Goal: Transaction & Acquisition: Purchase product/service

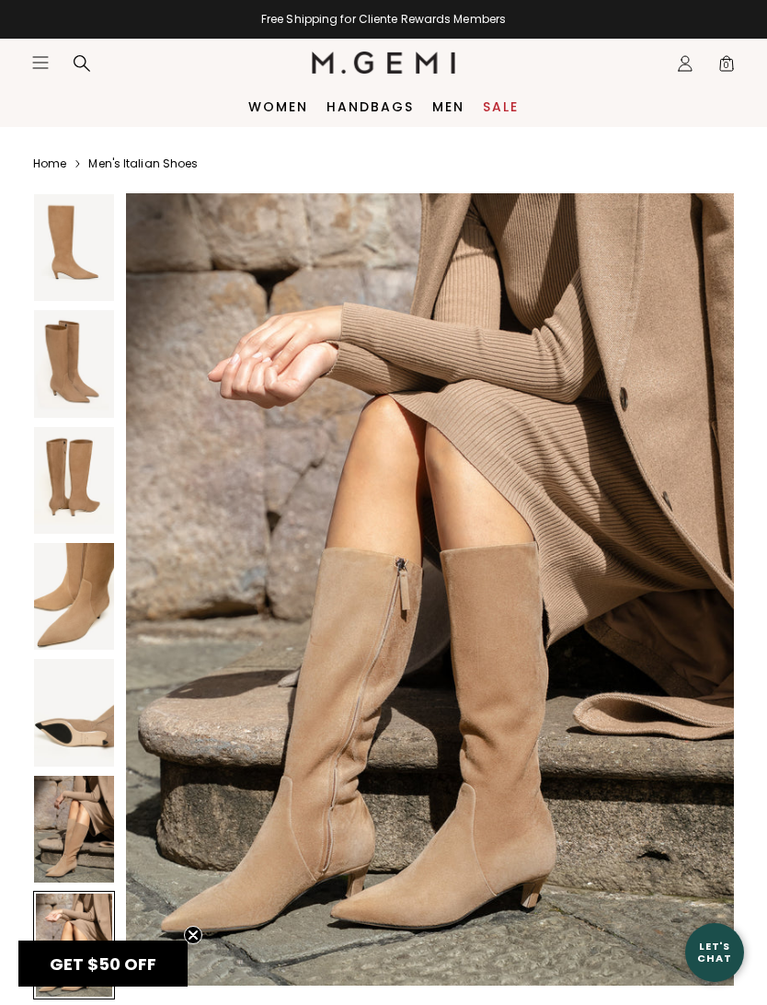
scroll to position [4993, 0]
click at [63, 238] on img at bounding box center [74, 247] width 80 height 107
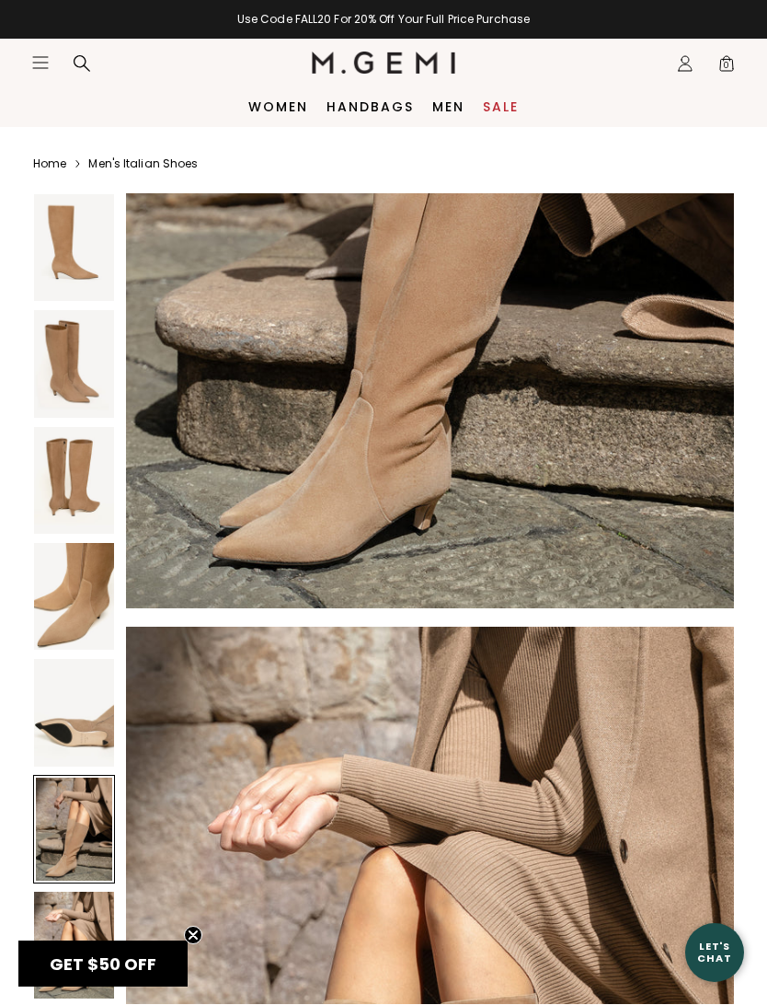
scroll to position [4541, 0]
click at [83, 100] on div "Women Handbags Men Sale" at bounding box center [383, 106] width 767 height 40
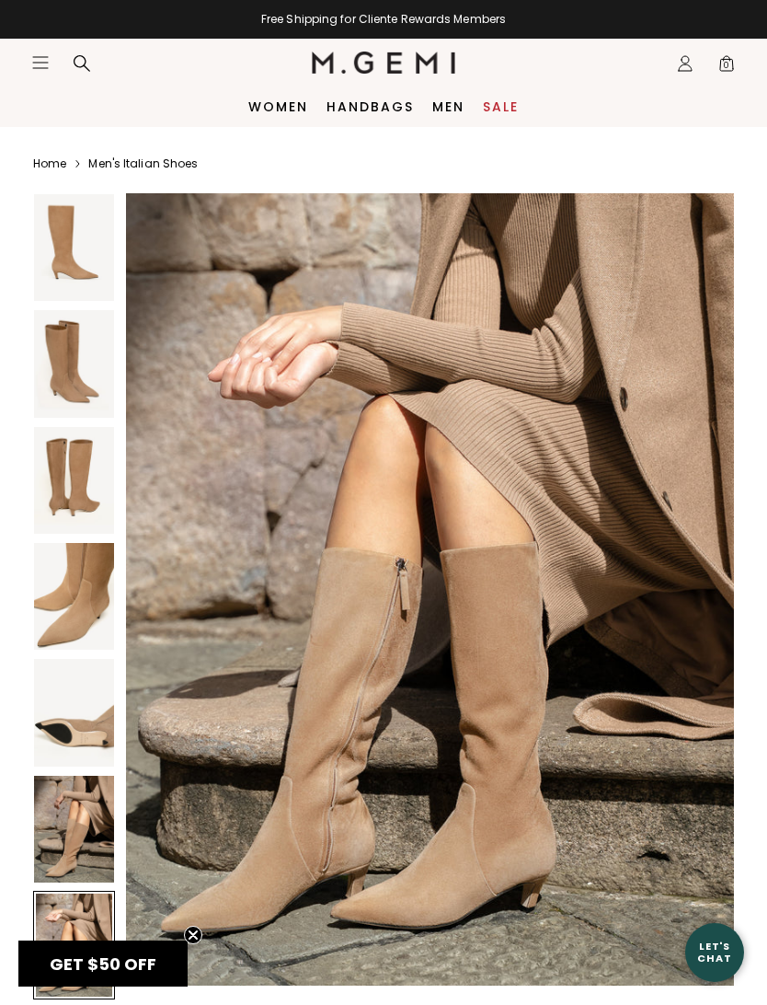
scroll to position [4993, 0]
click at [59, 241] on img at bounding box center [74, 247] width 80 height 107
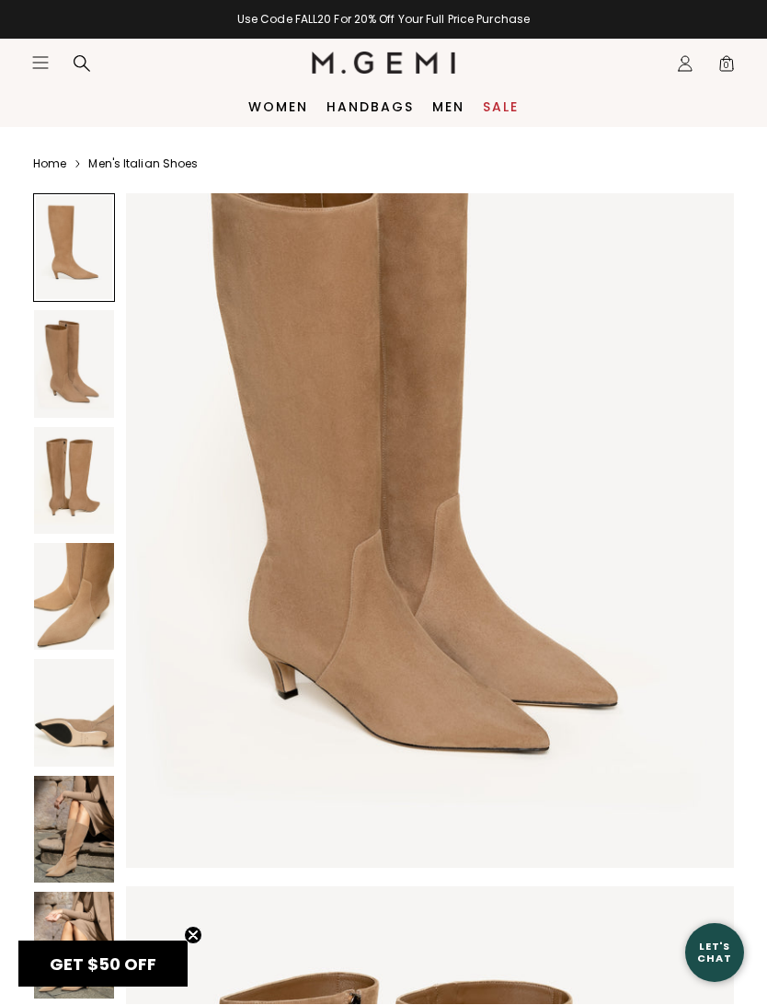
scroll to position [0, 0]
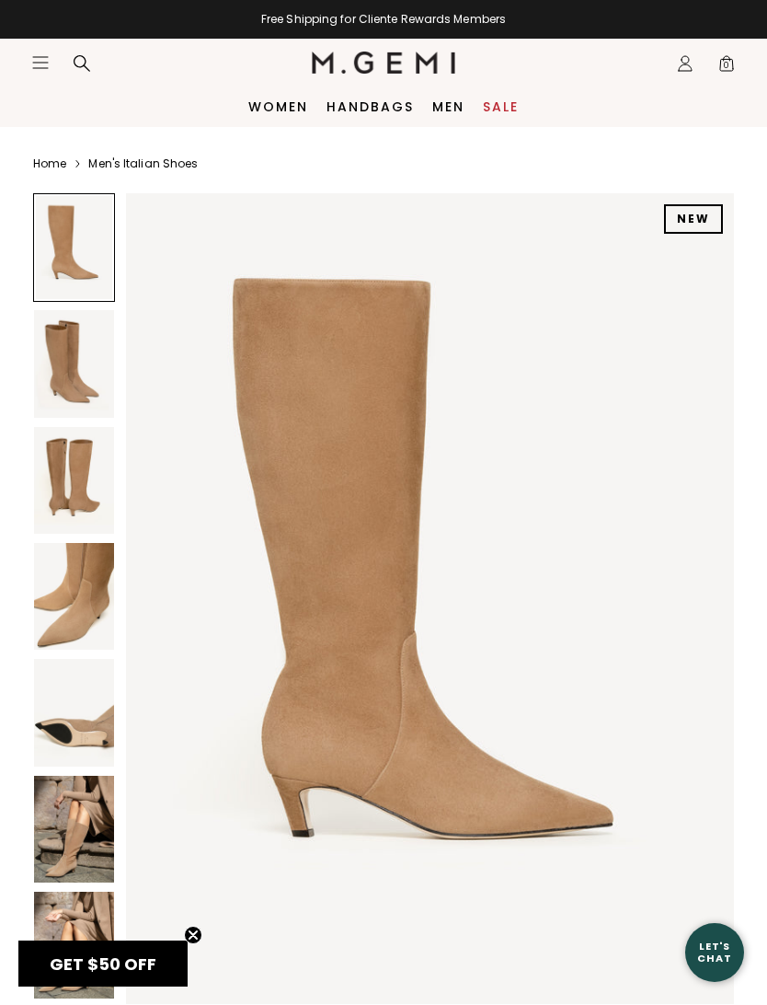
click at [184, 937] on icon "Close teaser" at bounding box center [193, 935] width 18 height 18
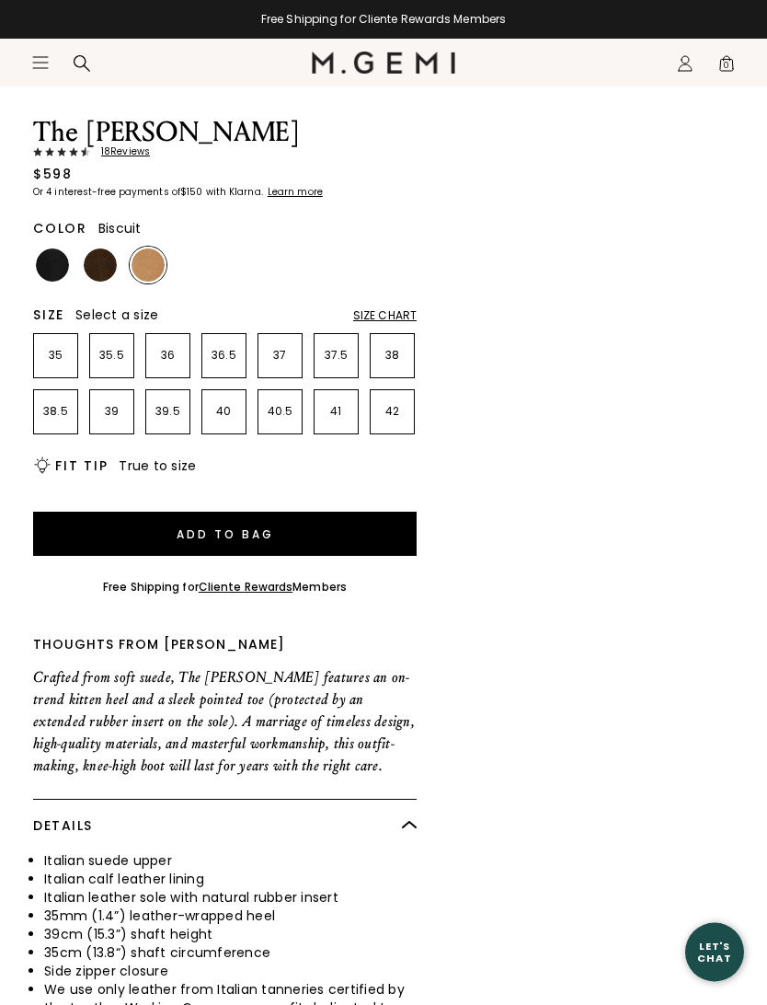
scroll to position [925, 0]
click at [156, 274] on img at bounding box center [148, 264] width 33 height 33
click at [113, 364] on li "35.5" at bounding box center [111, 355] width 45 height 45
click at [363, 529] on button "Add to Bag" at bounding box center [225, 534] width 384 height 44
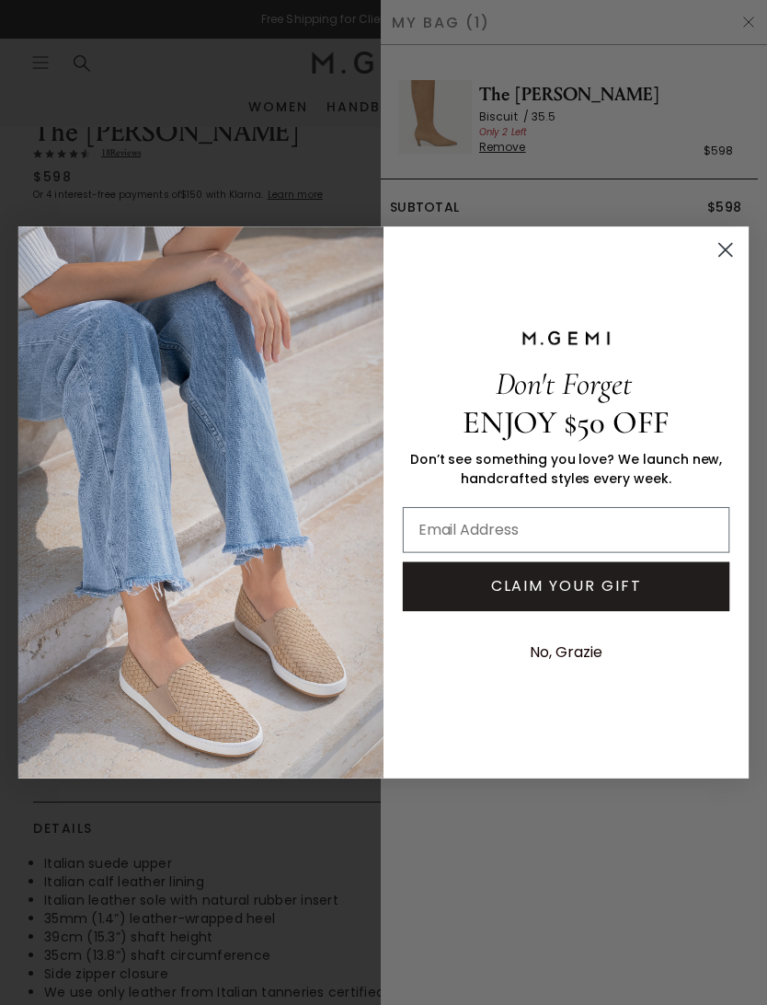
click at [740, 249] on circle "Close dialog" at bounding box center [725, 250] width 30 height 30
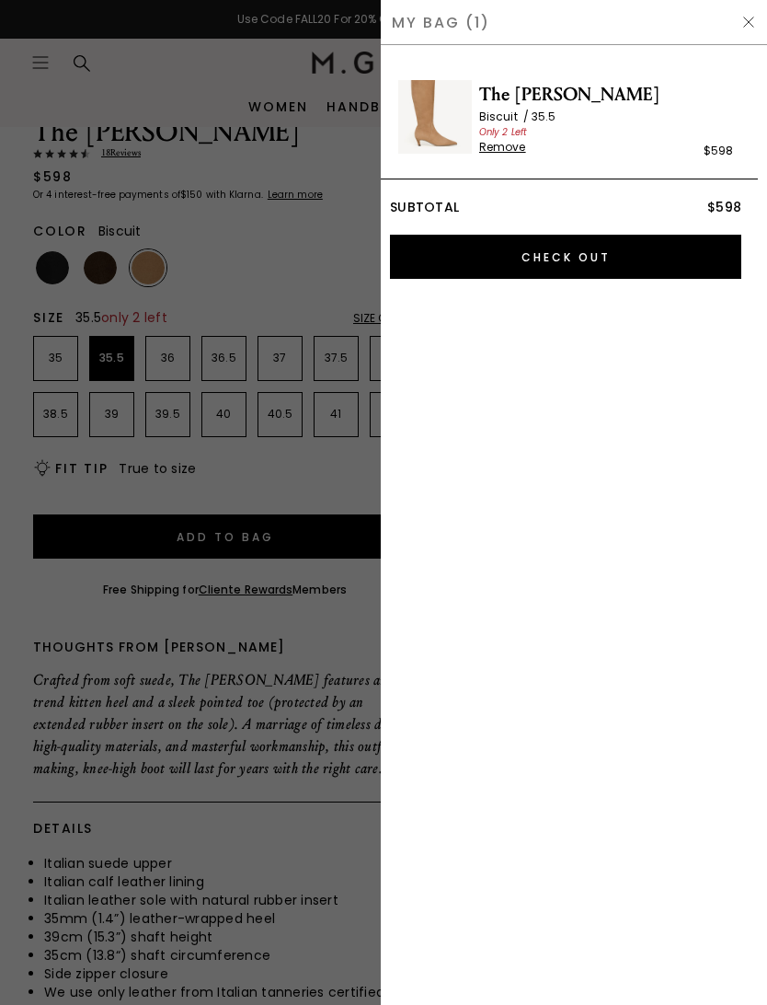
click at [685, 263] on input "Check Out" at bounding box center [565, 257] width 351 height 44
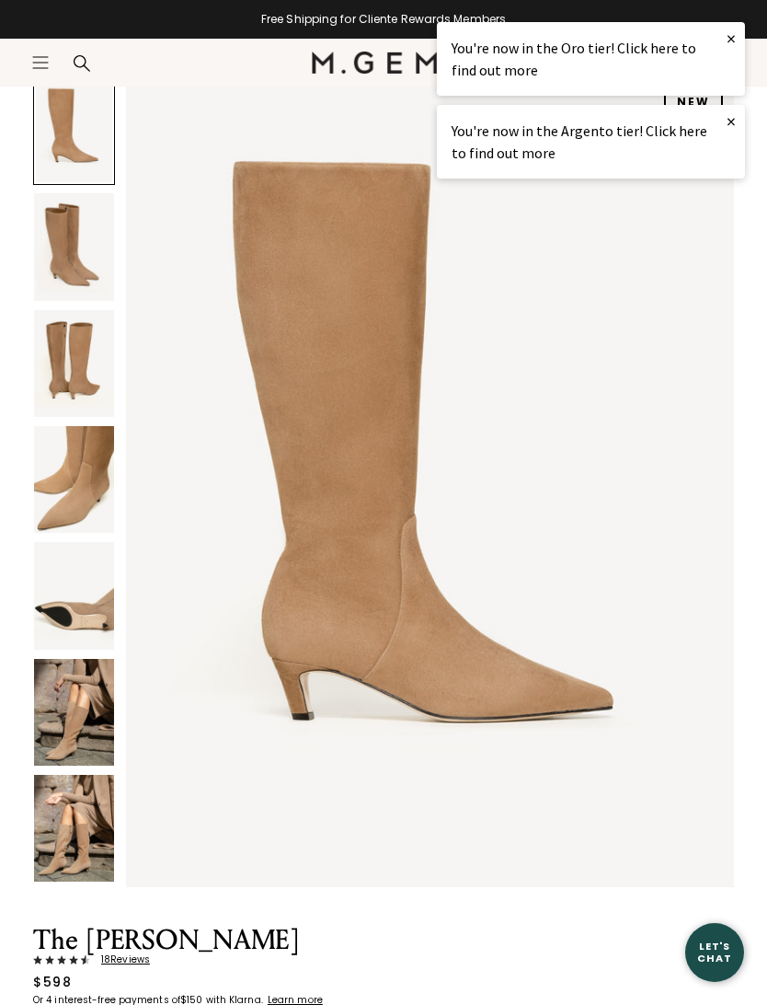
scroll to position [116, 0]
